Goal: Task Accomplishment & Management: Use online tool/utility

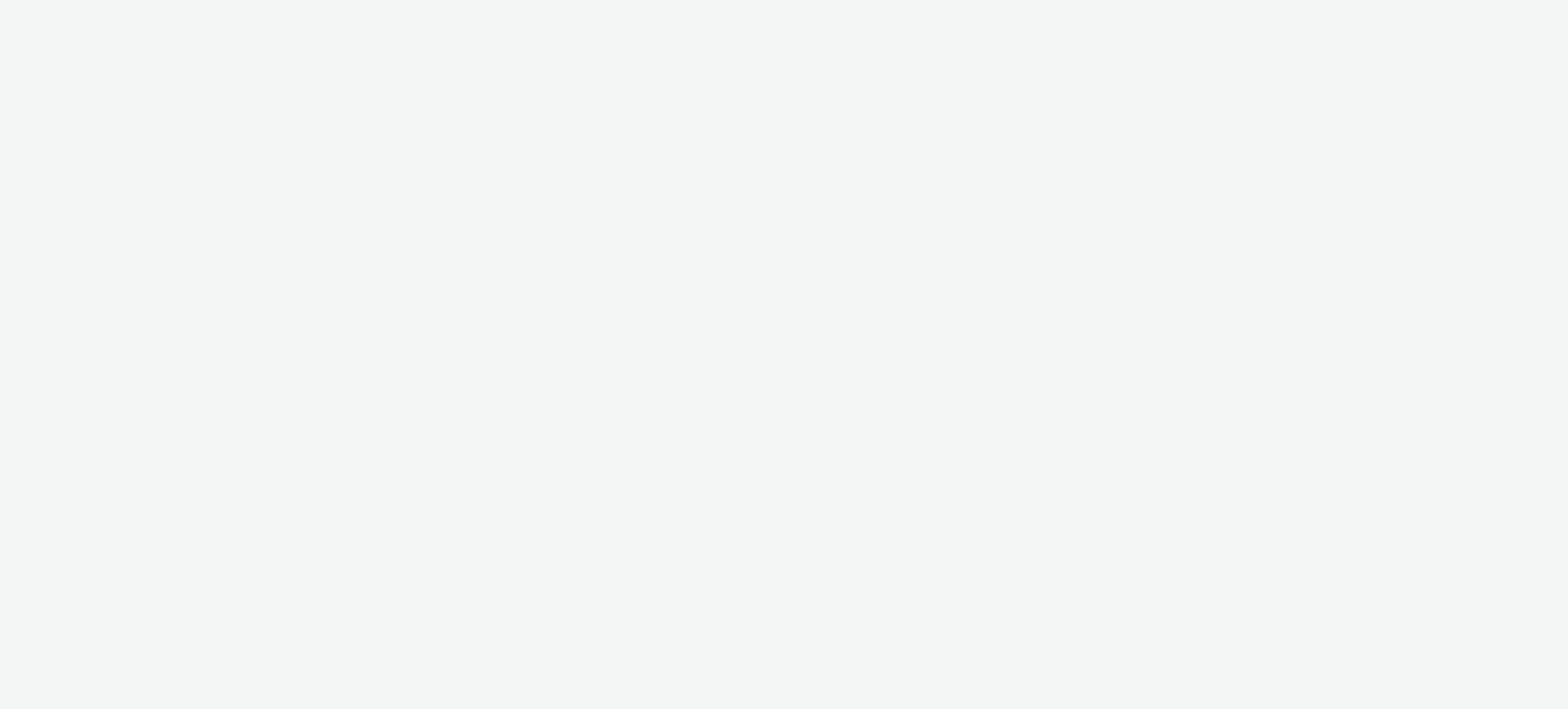
select select "2fc77e36-bb93-4aa3-9dff-dcb08e02eac6"
select select "2405a9d4-3350-4458-8d06-44f78962fa76"
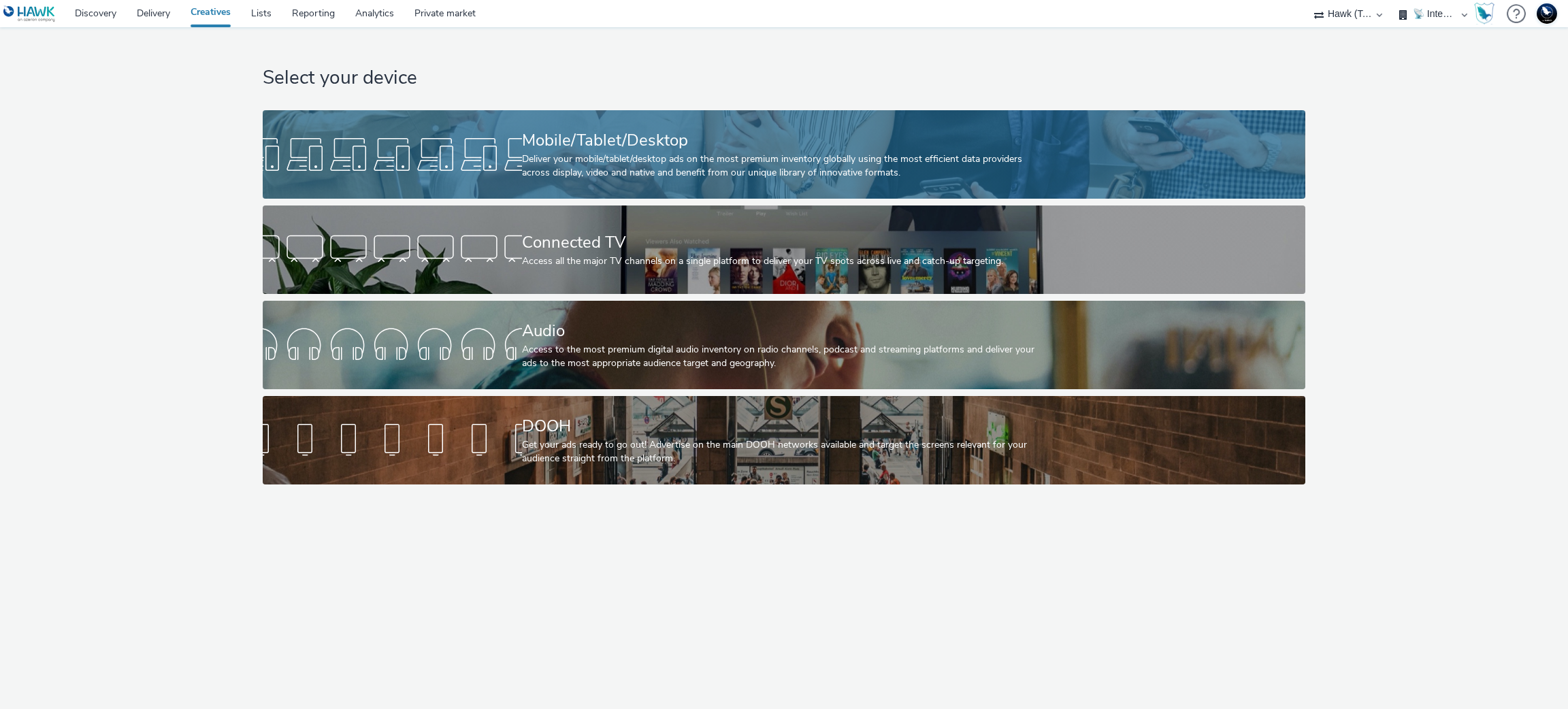
click at [667, 129] on div "Mobile/Tablet/Desktop" at bounding box center [781, 140] width 519 height 24
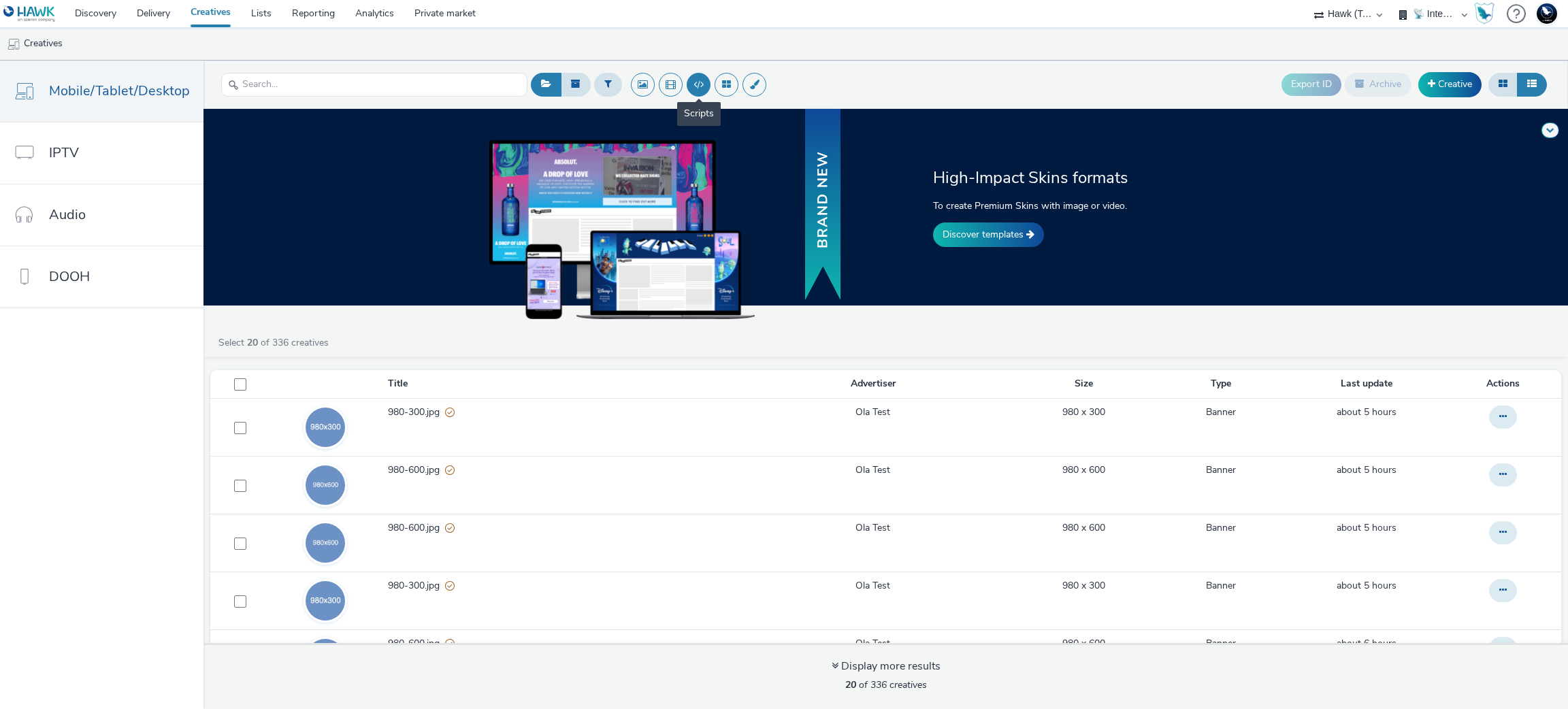
click at [697, 77] on button at bounding box center [698, 84] width 24 height 24
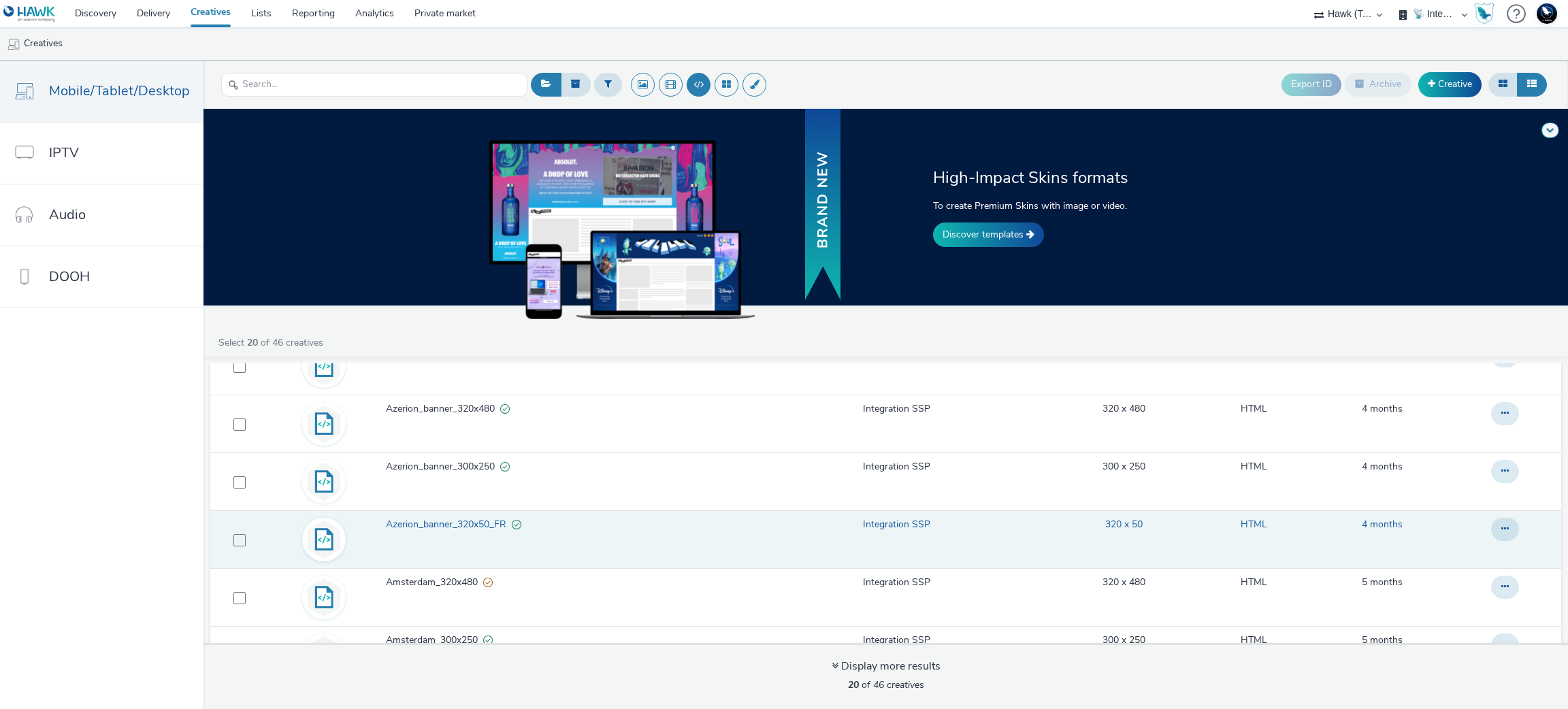
scroll to position [236, 0]
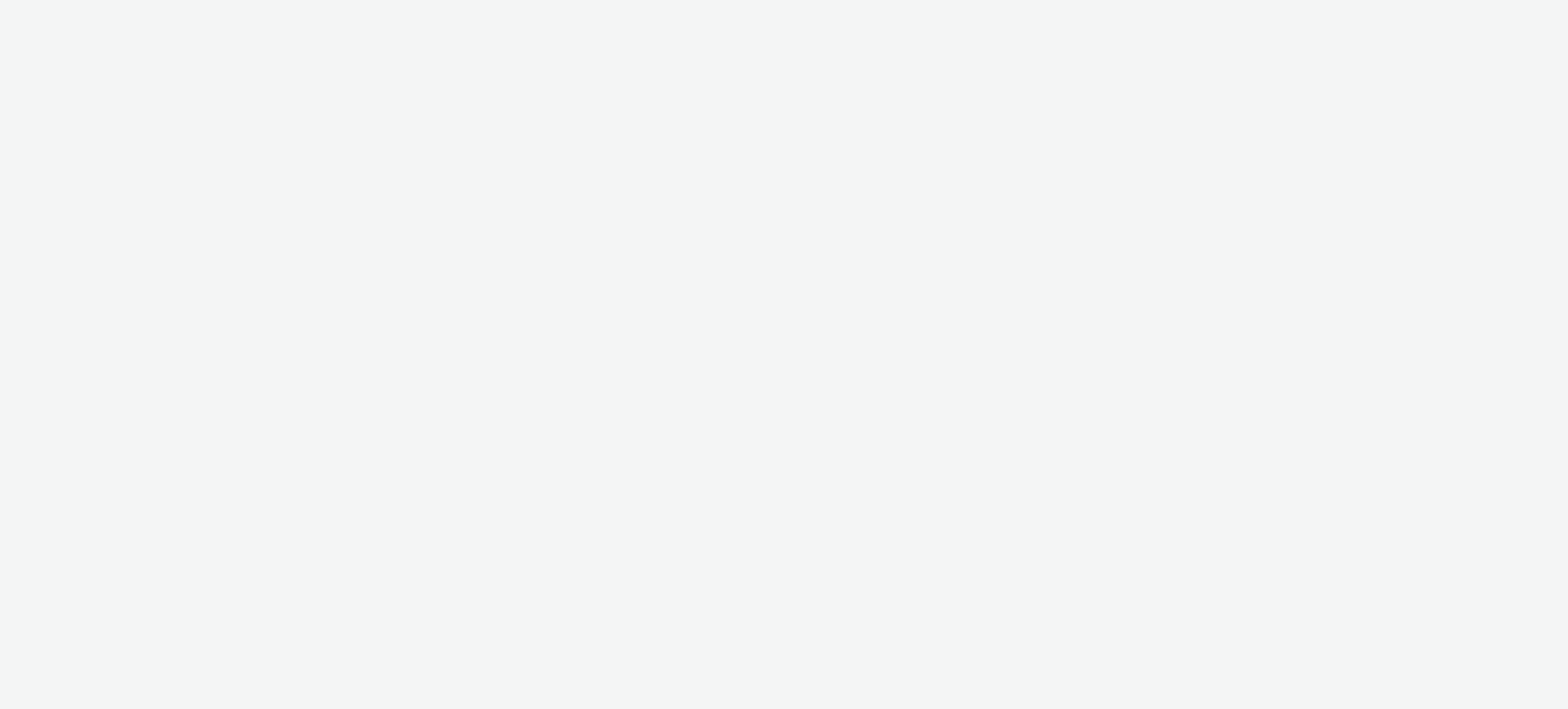
select select "2fc77e36-bb93-4aa3-9dff-dcb08e02eac6"
select select "2405a9d4-3350-4458-8d06-44f78962fa76"
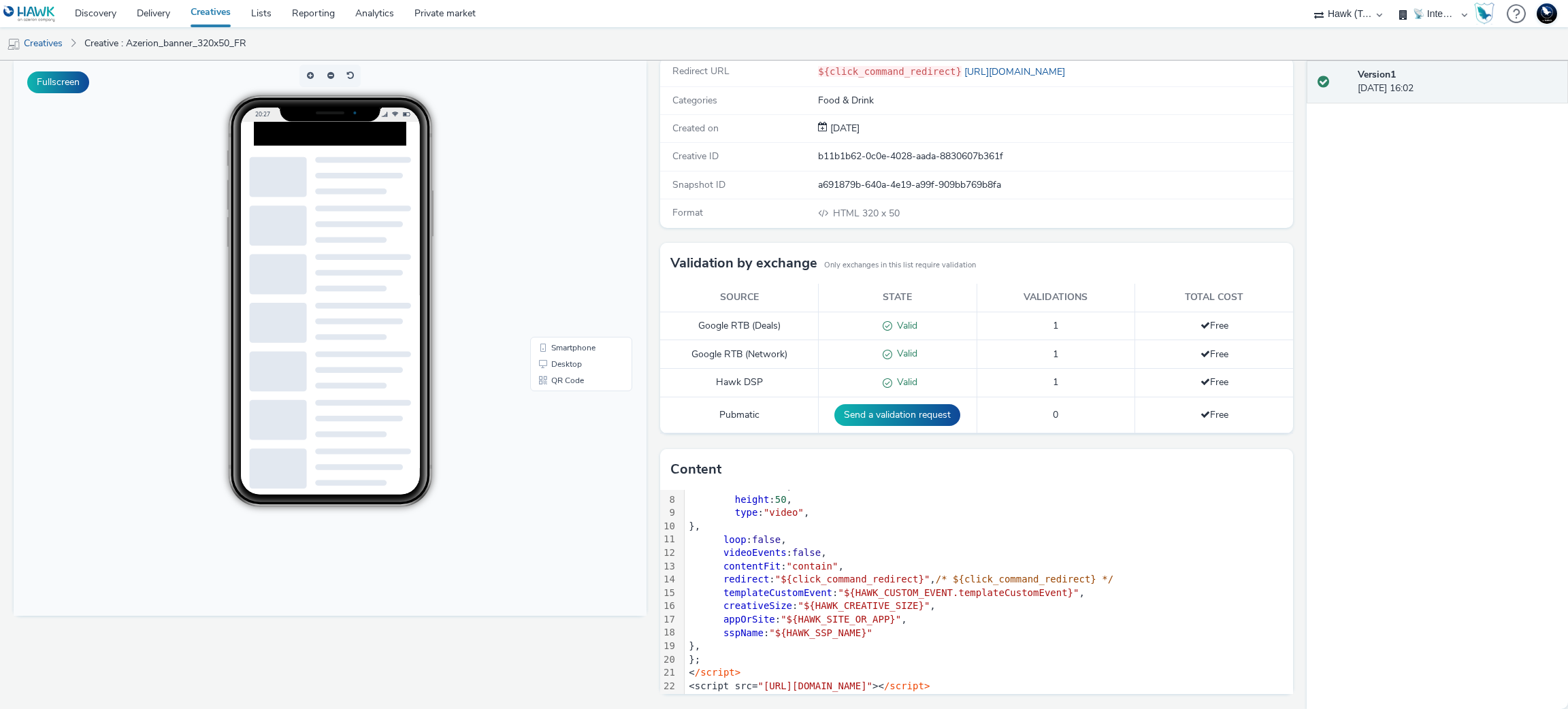
click at [826, 551] on div "videoEvents : false ," at bounding box center [989, 553] width 608 height 13
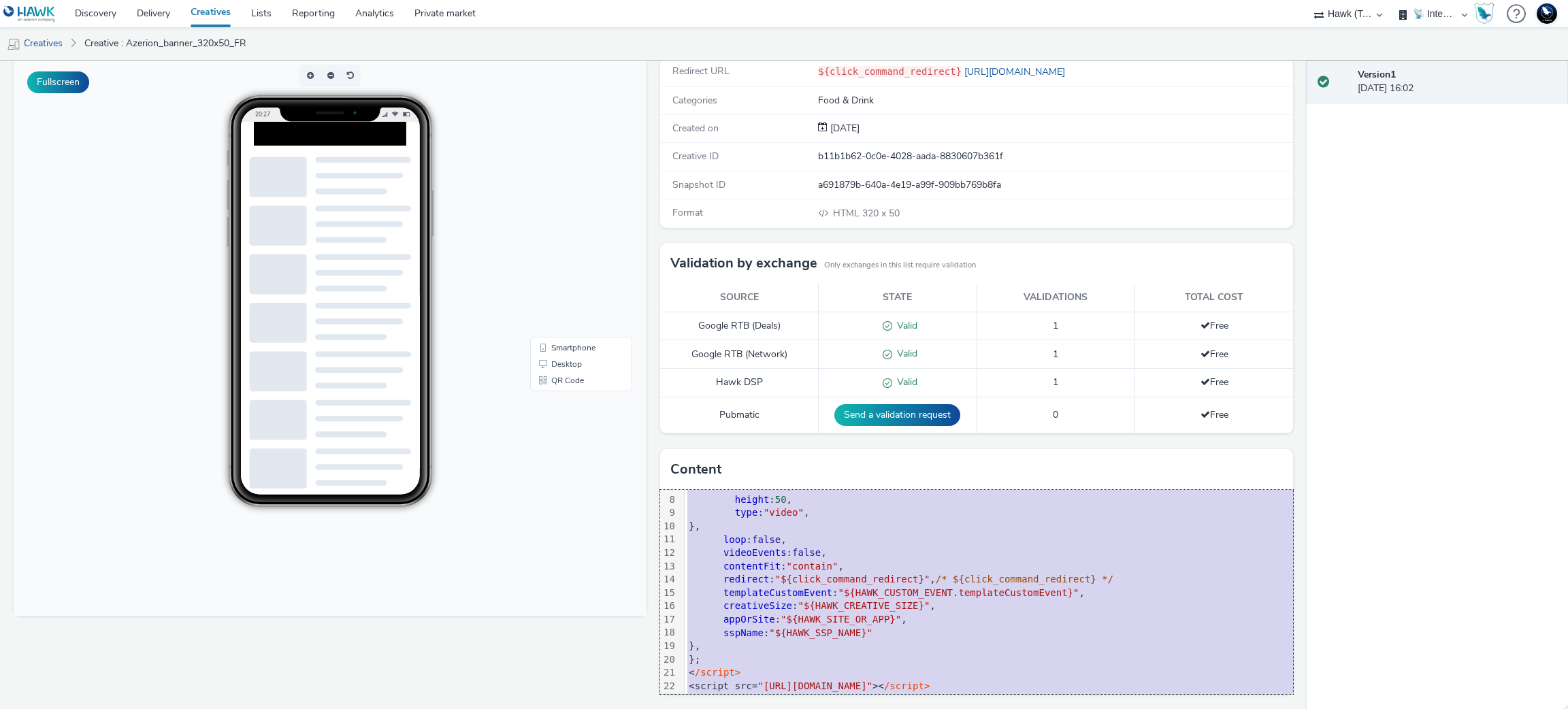
copy div "<script> window.creative = { data : { contentMedia : { url : "[URL][DOMAIN_NAME…"
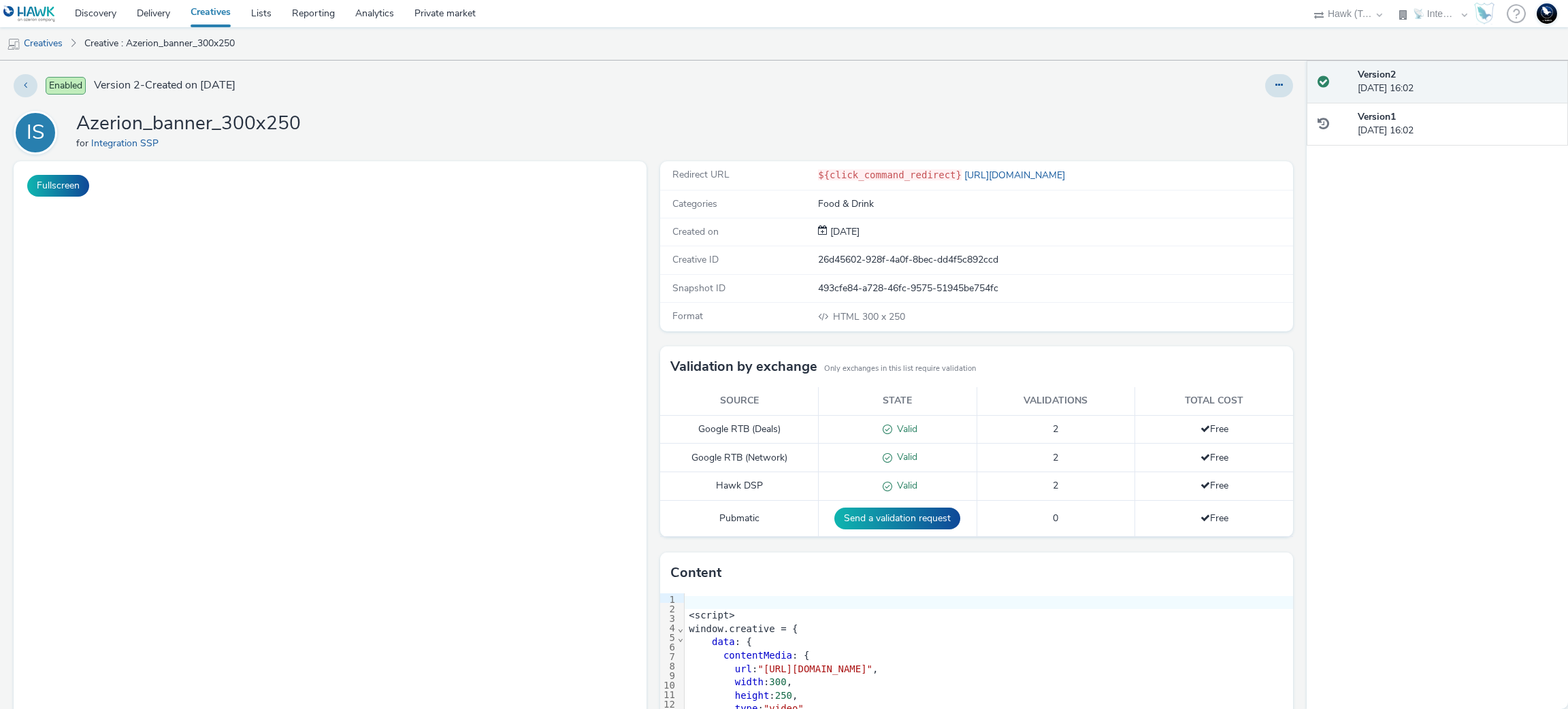
select select "2fc77e36-bb93-4aa3-9dff-dcb08e02eac6"
select select "2405a9d4-3350-4458-8d06-44f78962fa76"
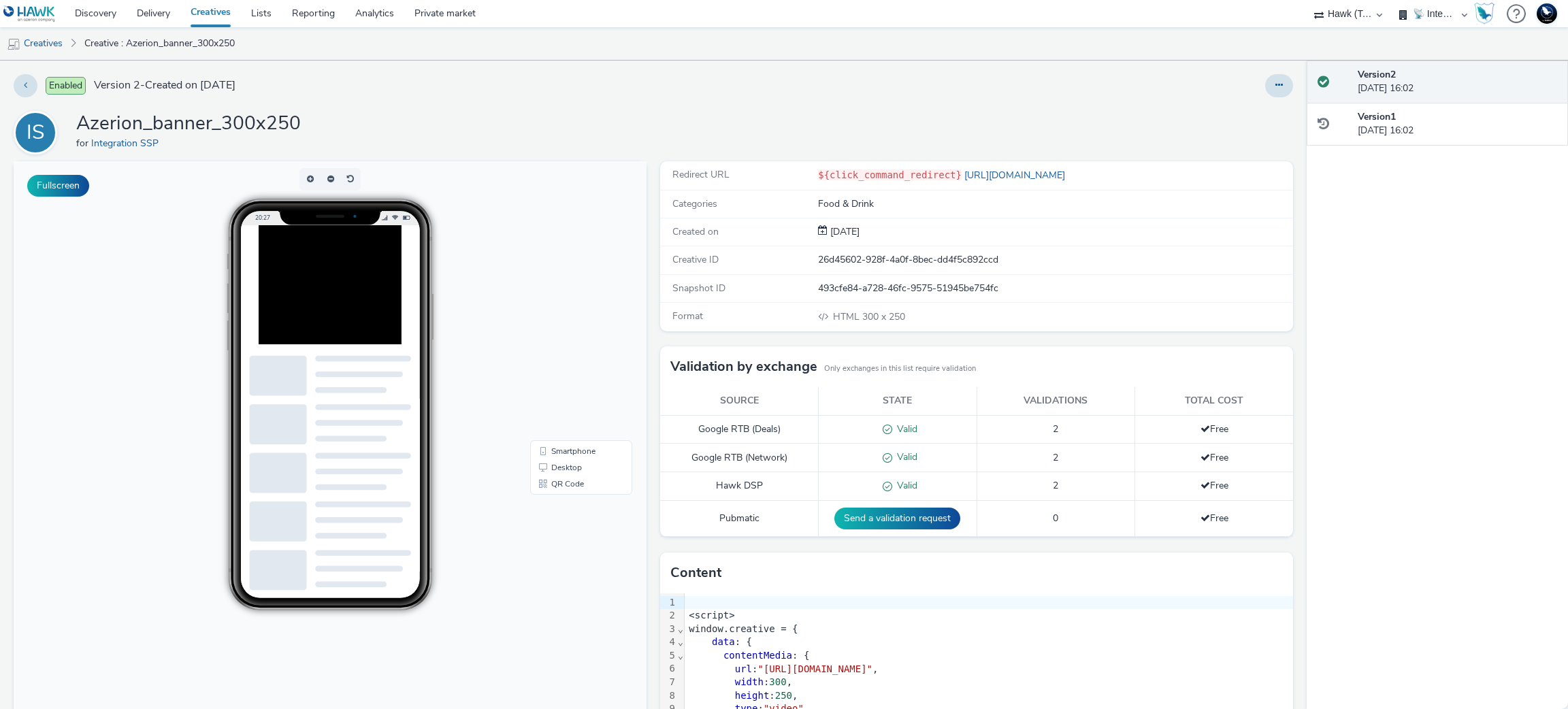
click at [996, 686] on div "width : 300 ," at bounding box center [989, 683] width 608 height 13
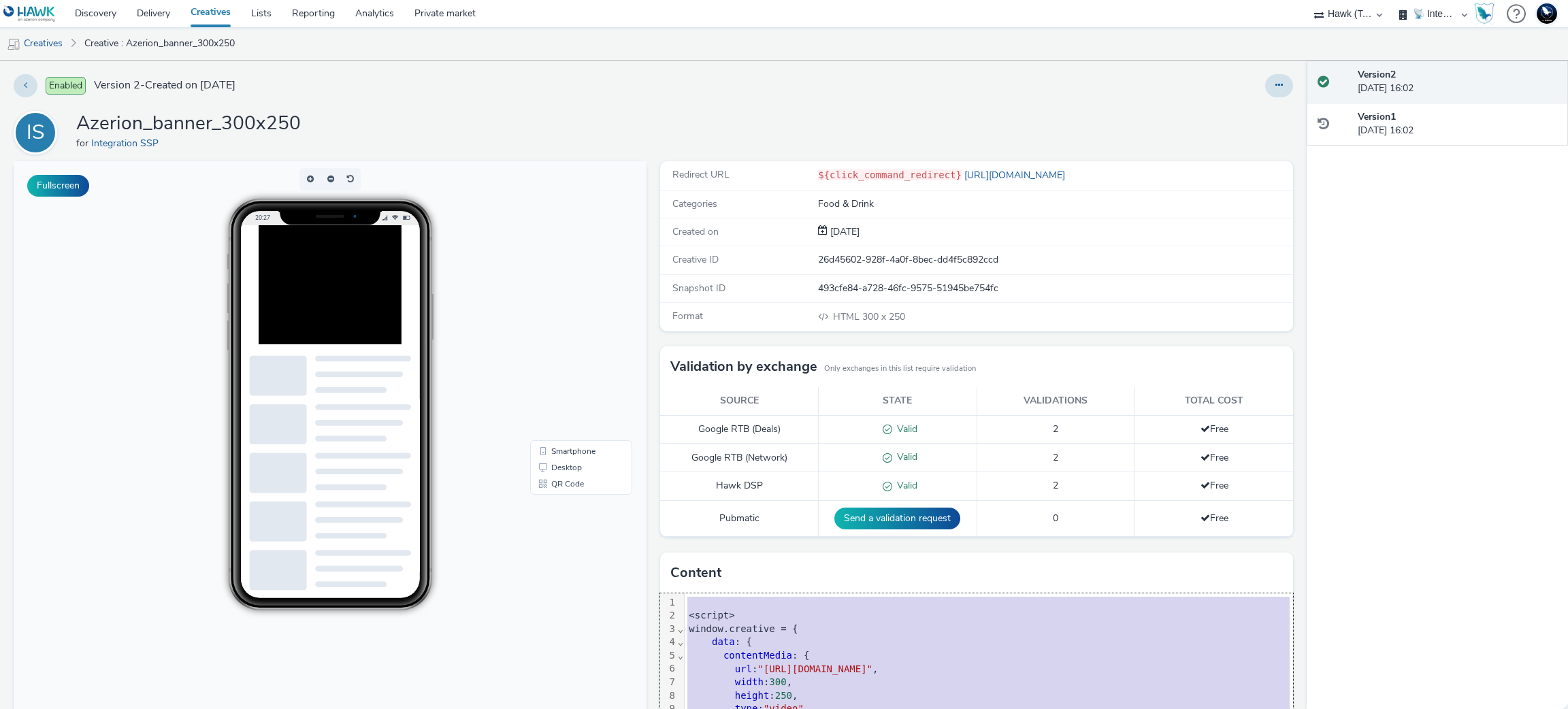
copy div "<script> window.creative = { data : { contentMedia : { url : "https://cdn.tabmo…"
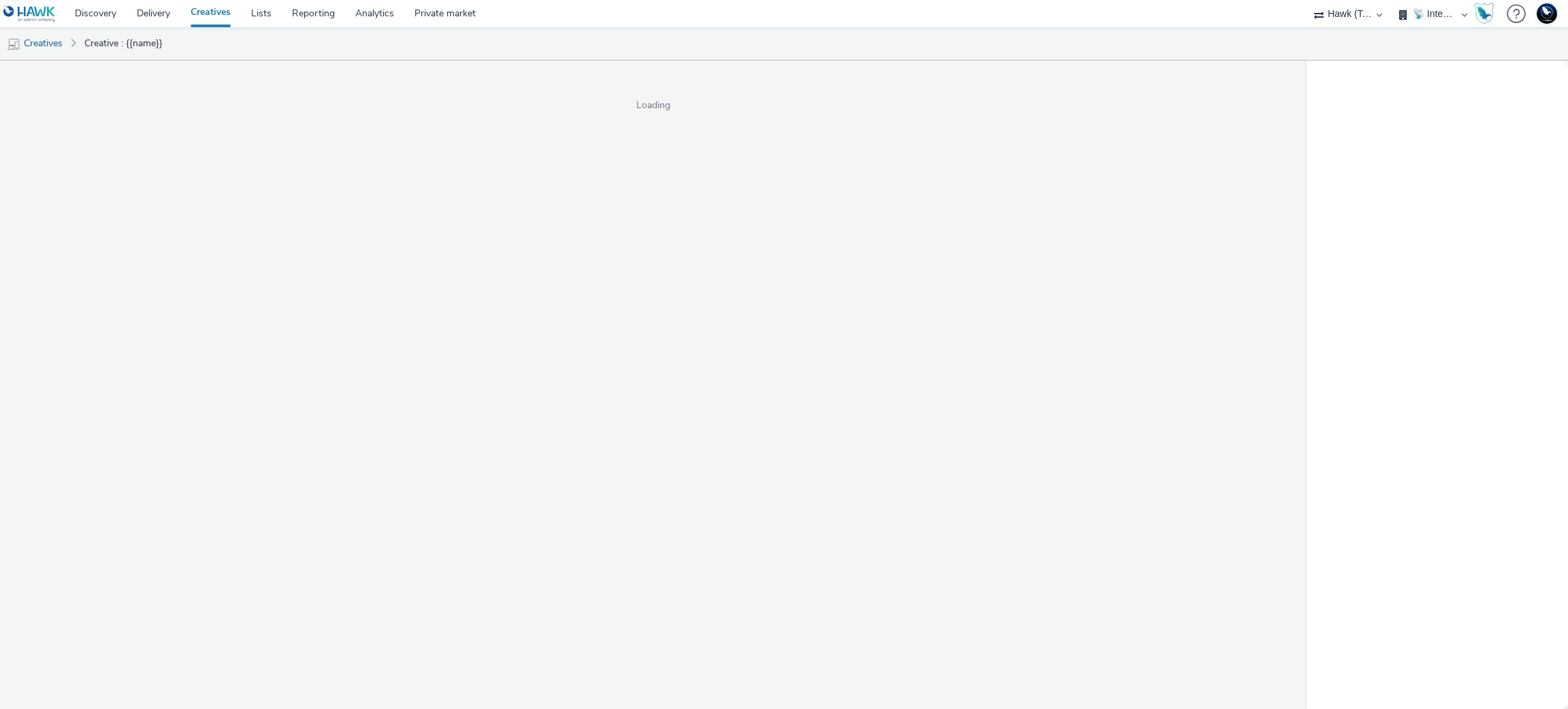
select select "2fc77e36-bb93-4aa3-9dff-dcb08e02eac6"
select select "2405a9d4-3350-4458-8d06-44f78962fa76"
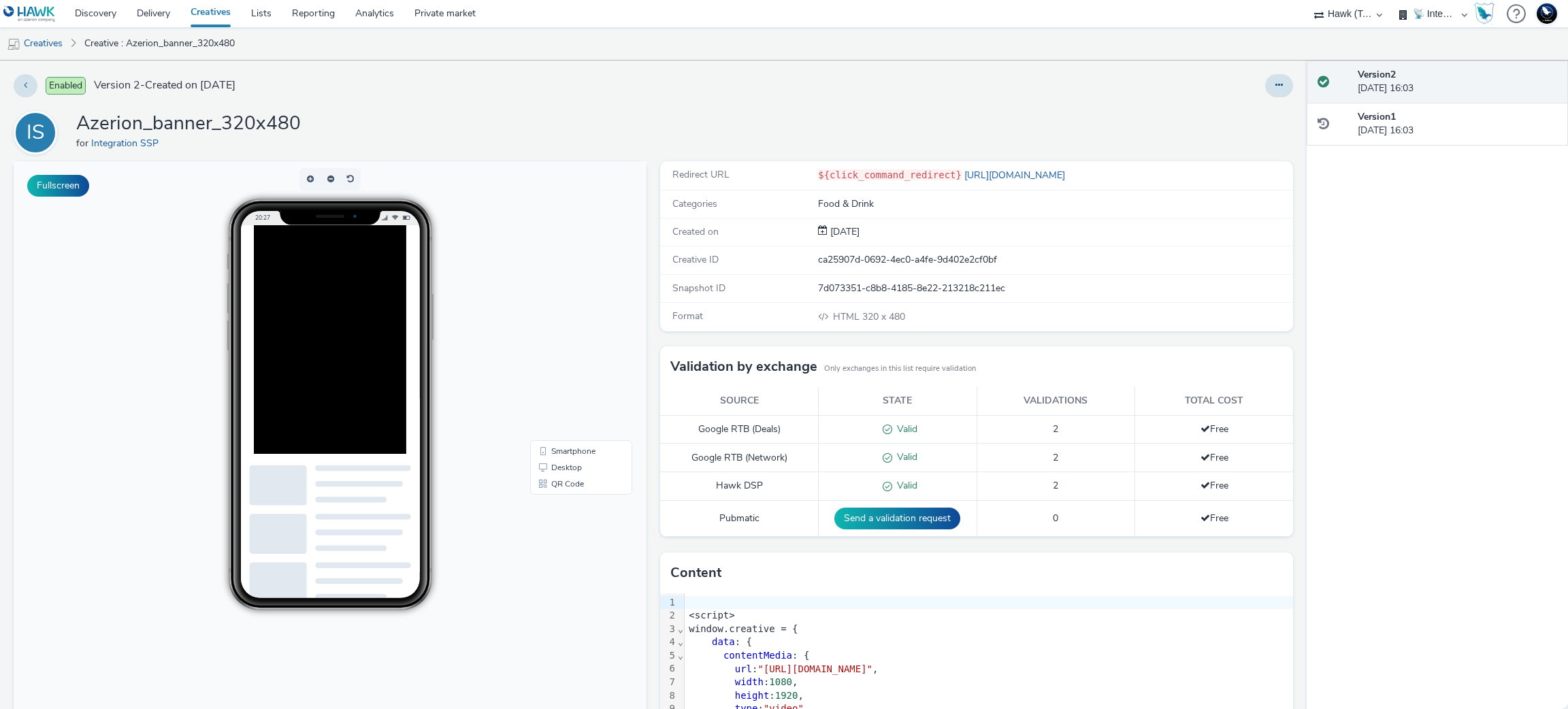
scroll to position [103, 0]
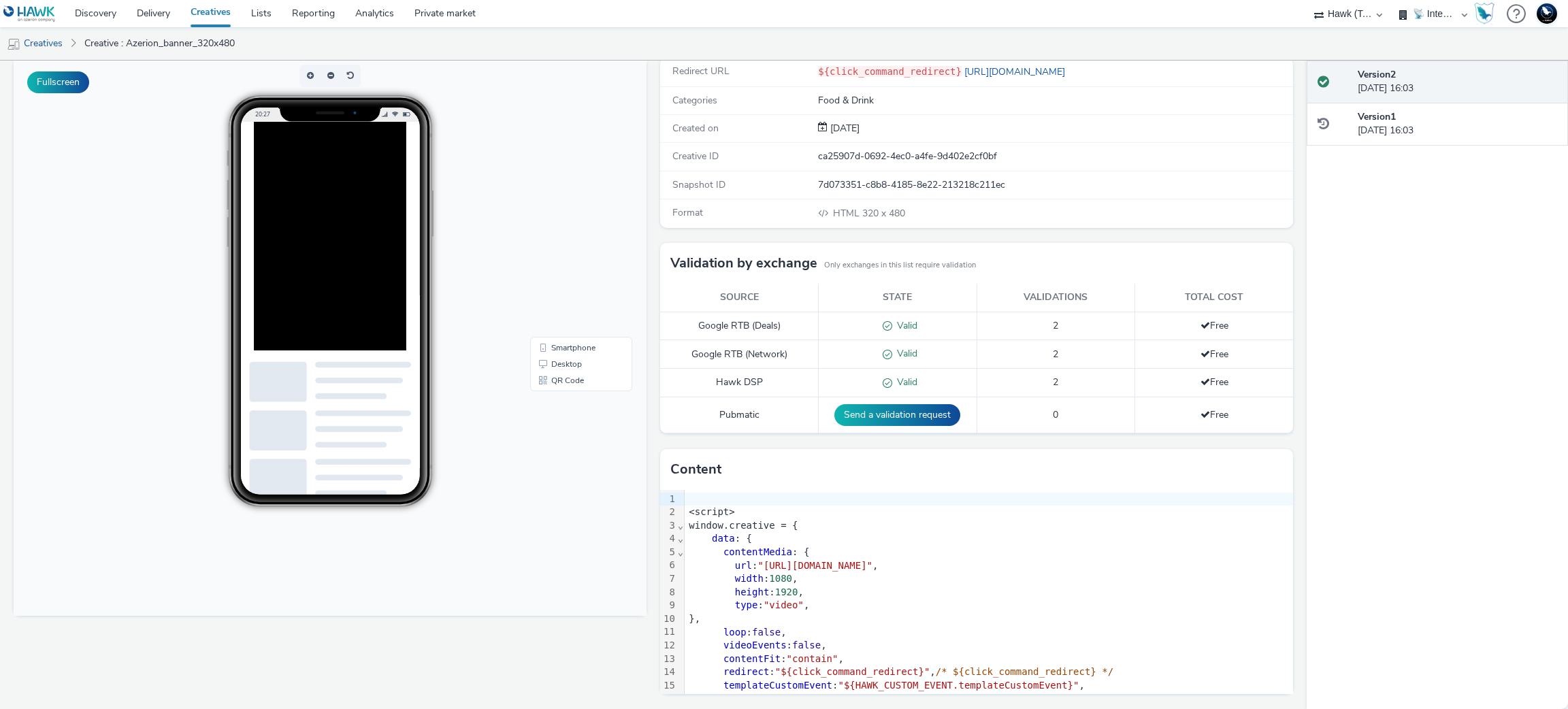
click at [938, 628] on div "loop : false ," at bounding box center [989, 632] width 608 height 13
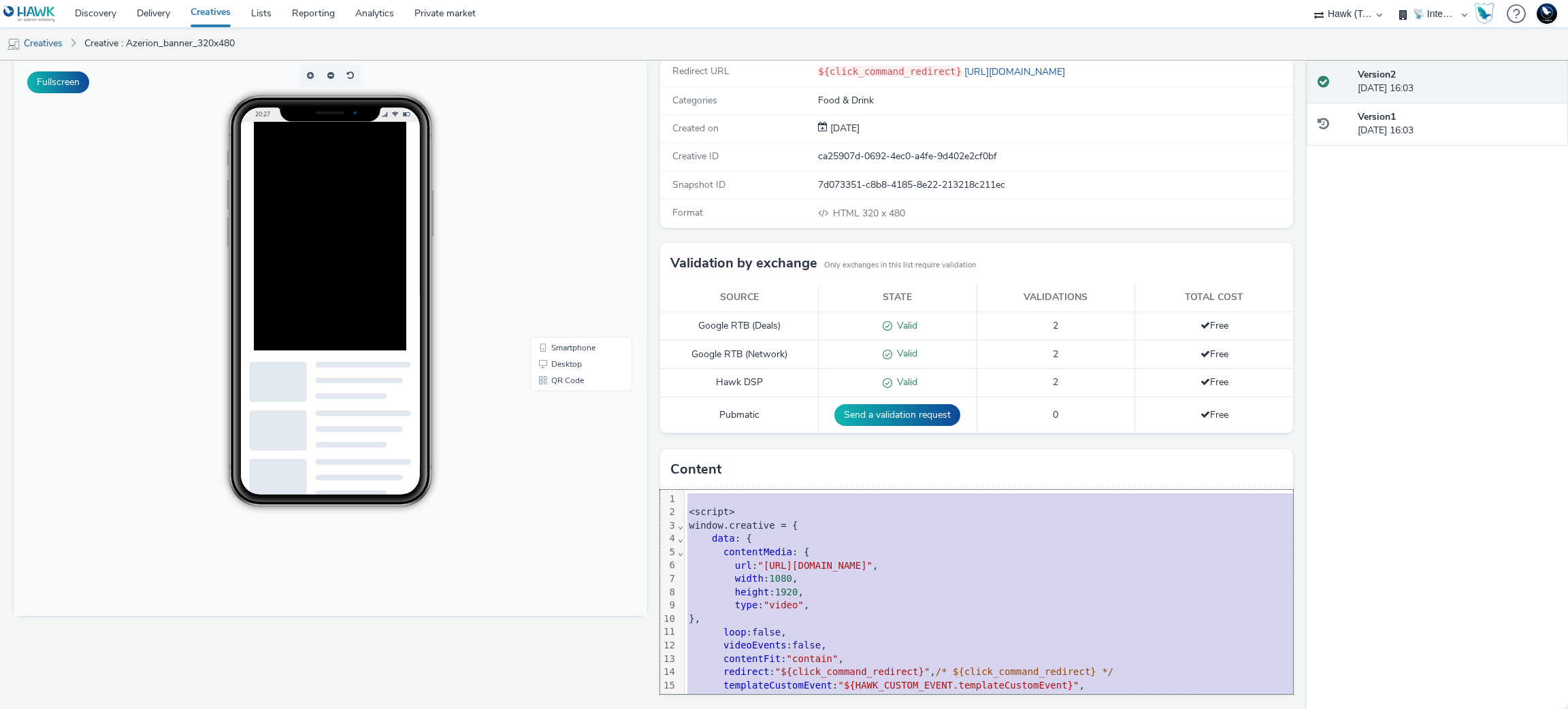
copy div "<script> window.creative = { data : { contentMedia : { url : "https://cdn.tabmo…"
